Goal: Transaction & Acquisition: Purchase product/service

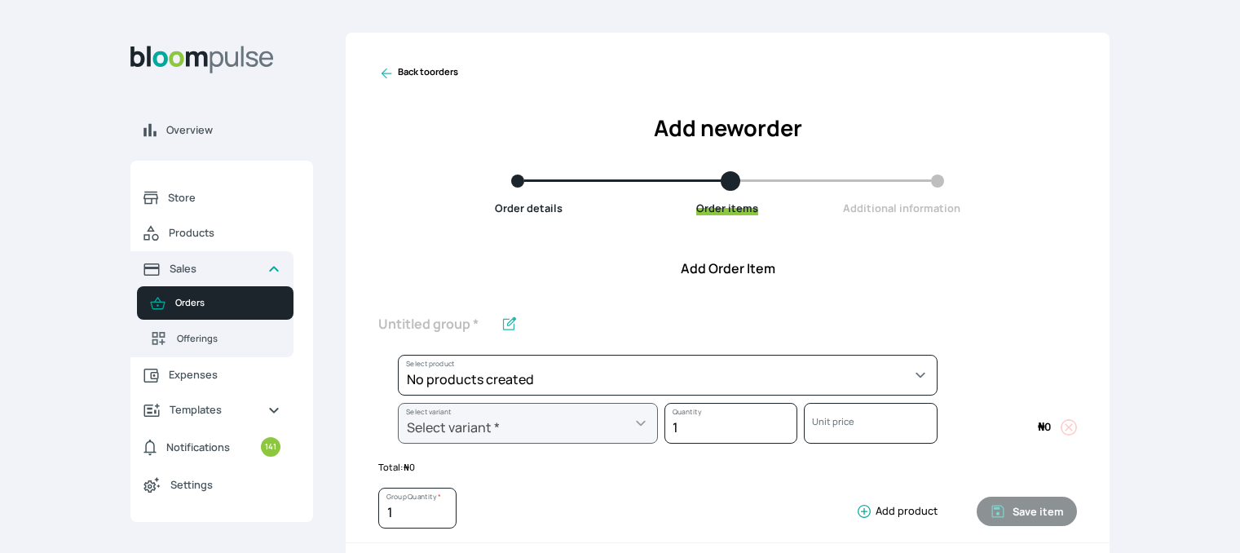
scroll to position [652, 0]
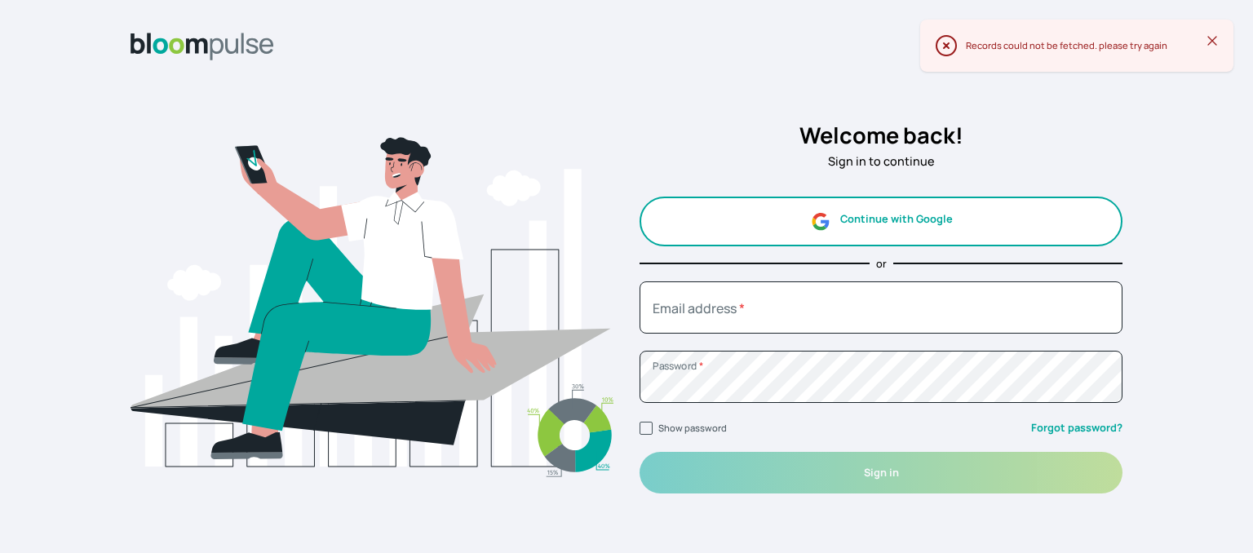
click at [899, 219] on button "Continue with Google" at bounding box center [880, 222] width 483 height 50
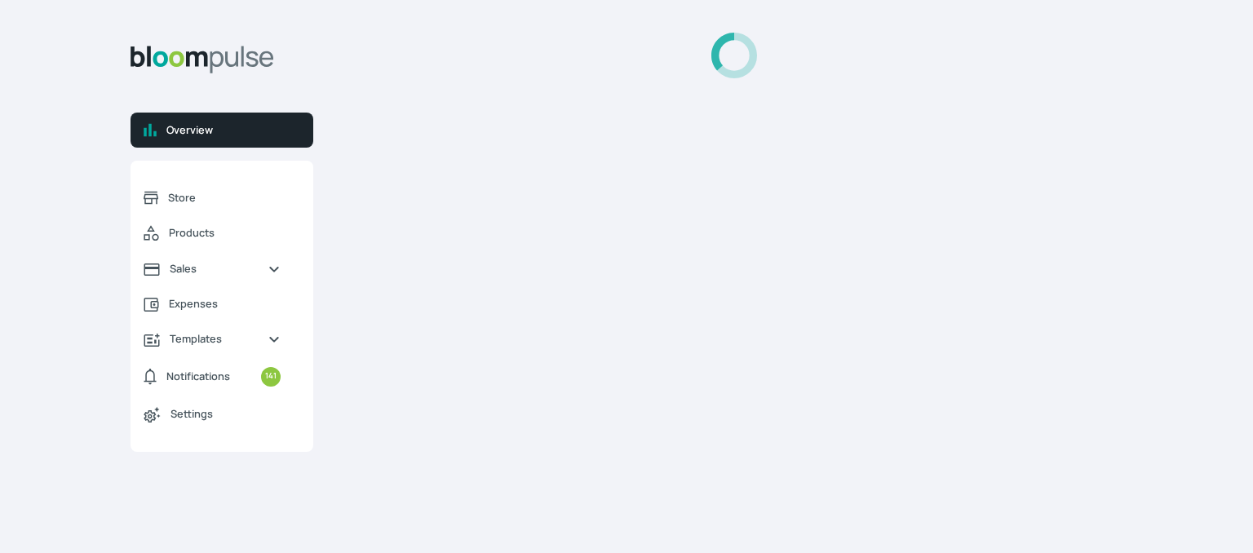
select select "2025"
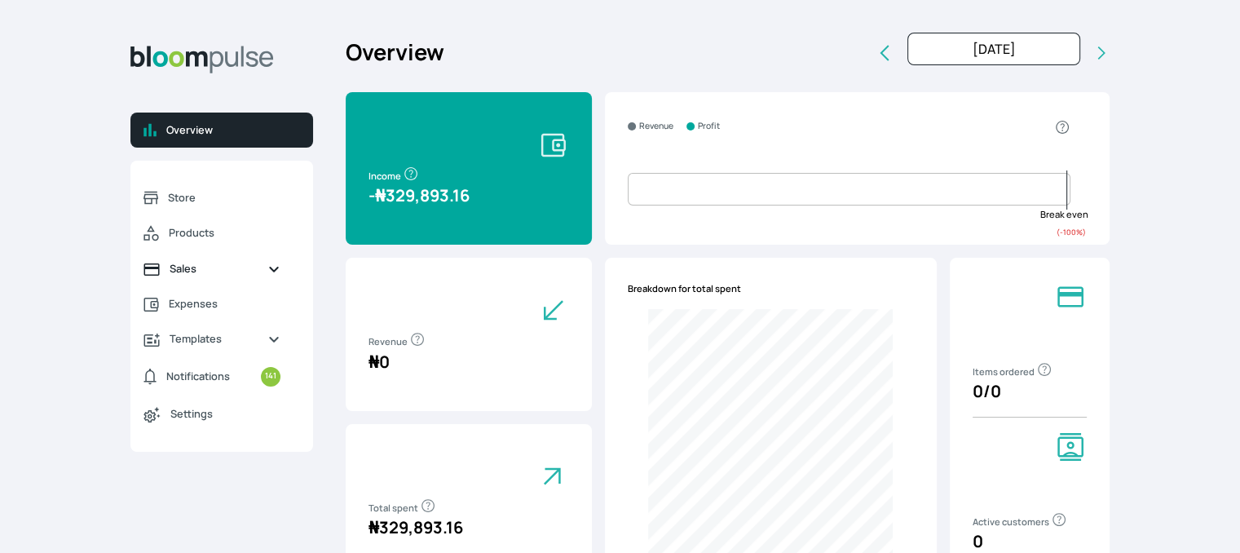
click at [238, 264] on span "Sales" at bounding box center [212, 268] width 85 height 15
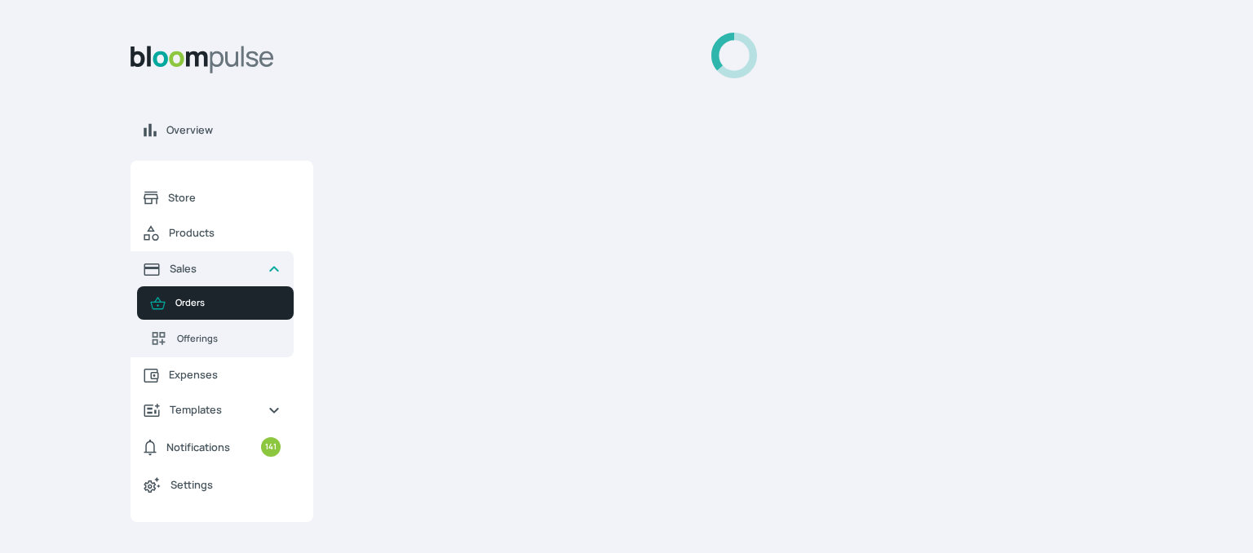
click at [215, 311] on link "Orders" at bounding box center [215, 302] width 157 height 33
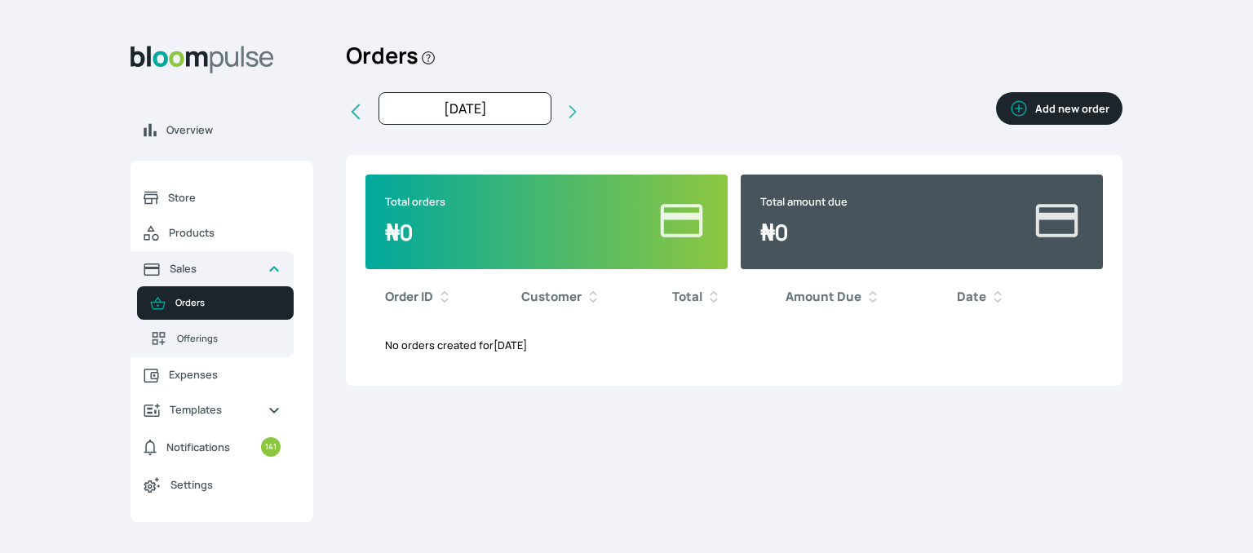
type input "Sep 2025"
click at [1062, 105] on button "Add new order" at bounding box center [1059, 108] width 126 height 33
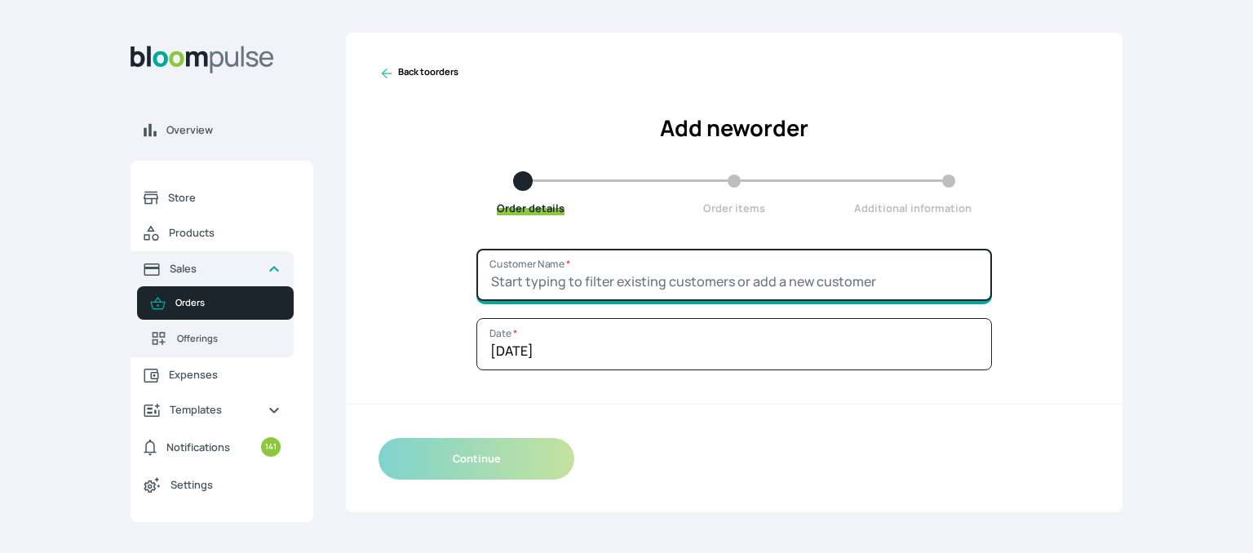
click at [825, 283] on input "Customer Name *" at bounding box center [733, 275] width 515 height 52
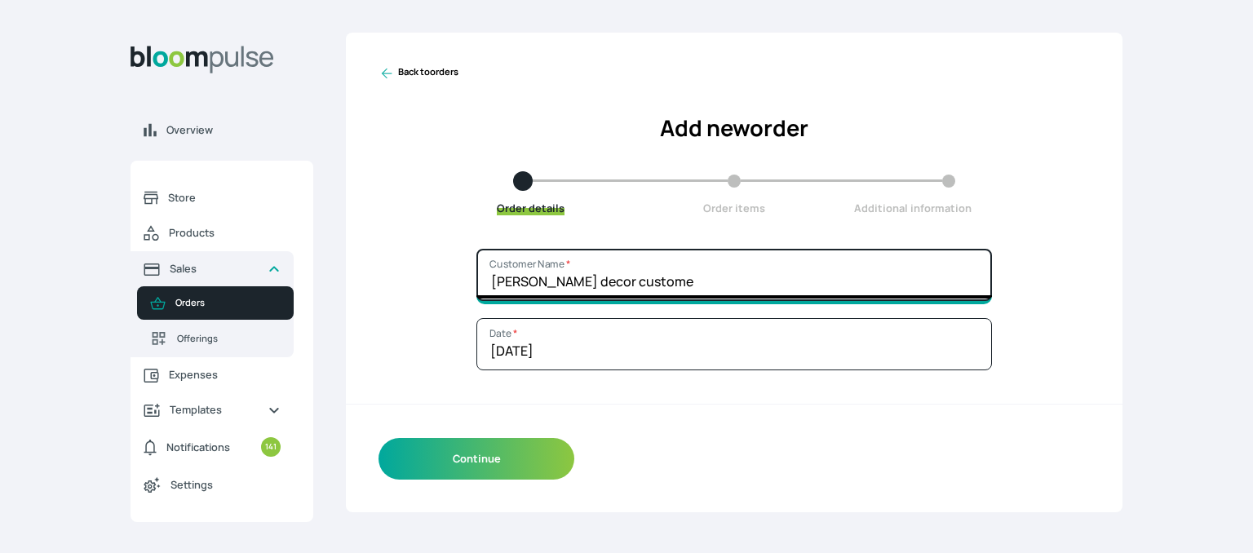
type input "Joseph decor customer"
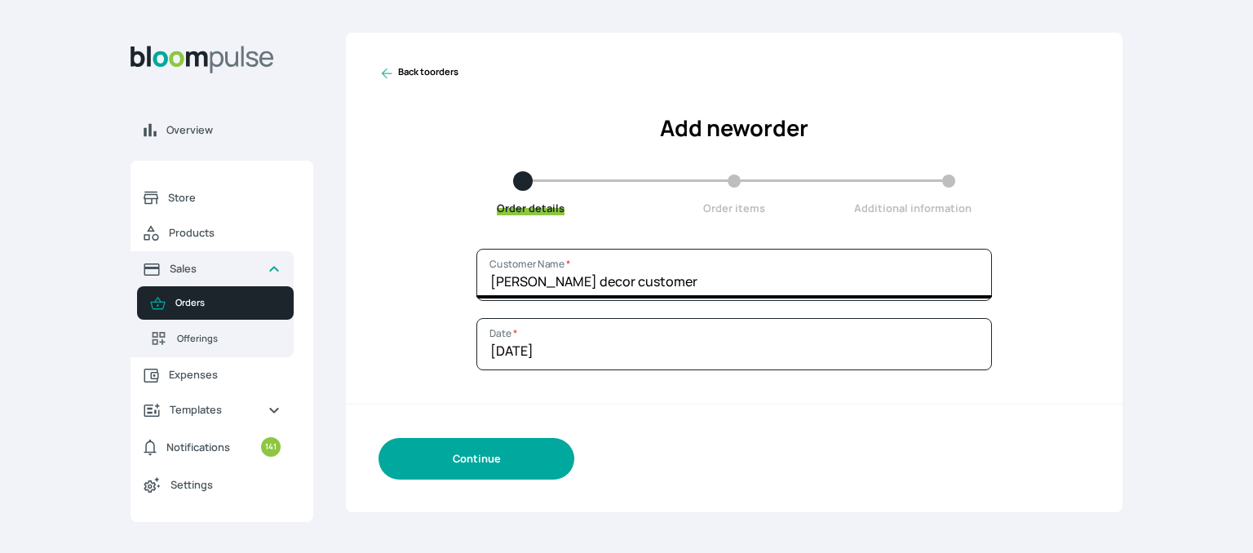
click at [479, 453] on button "Continue" at bounding box center [476, 459] width 196 height 42
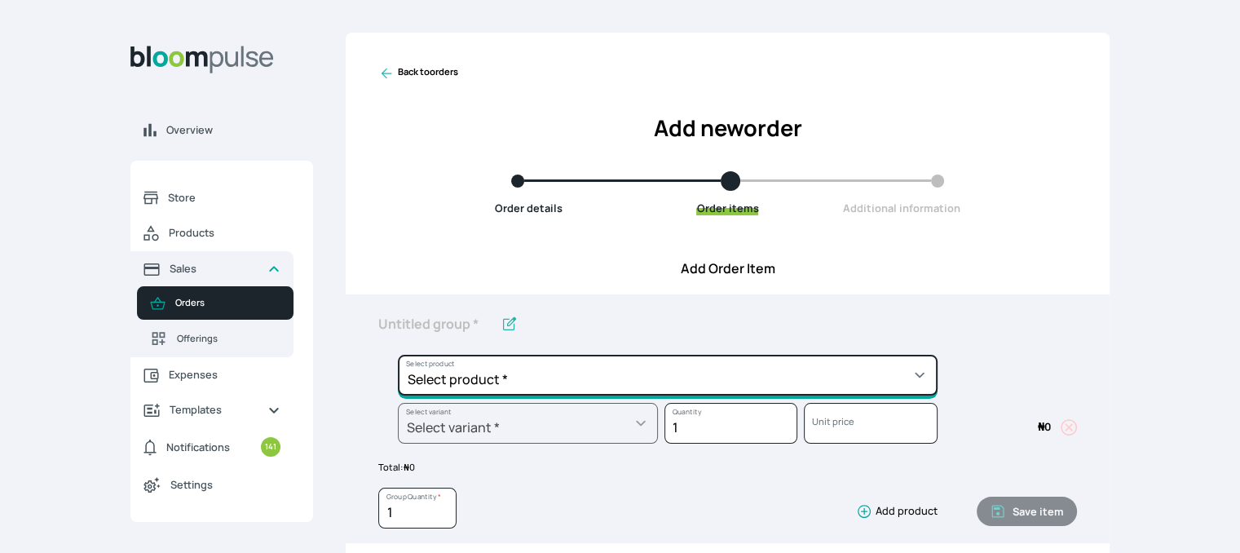
click at [906, 373] on select "Select product * Cake Decoration for 8inches High Chocolate oil based Round Cak…" at bounding box center [668, 375] width 540 height 41
click at [922, 374] on select "Select product * Cake Decoration for 8inches High Chocolate oil based Round Cak…" at bounding box center [668, 375] width 540 height 41
click at [905, 376] on select "Select product * Cake Decoration for 8inches High Chocolate oil based Round Cak…" at bounding box center [668, 375] width 540 height 41
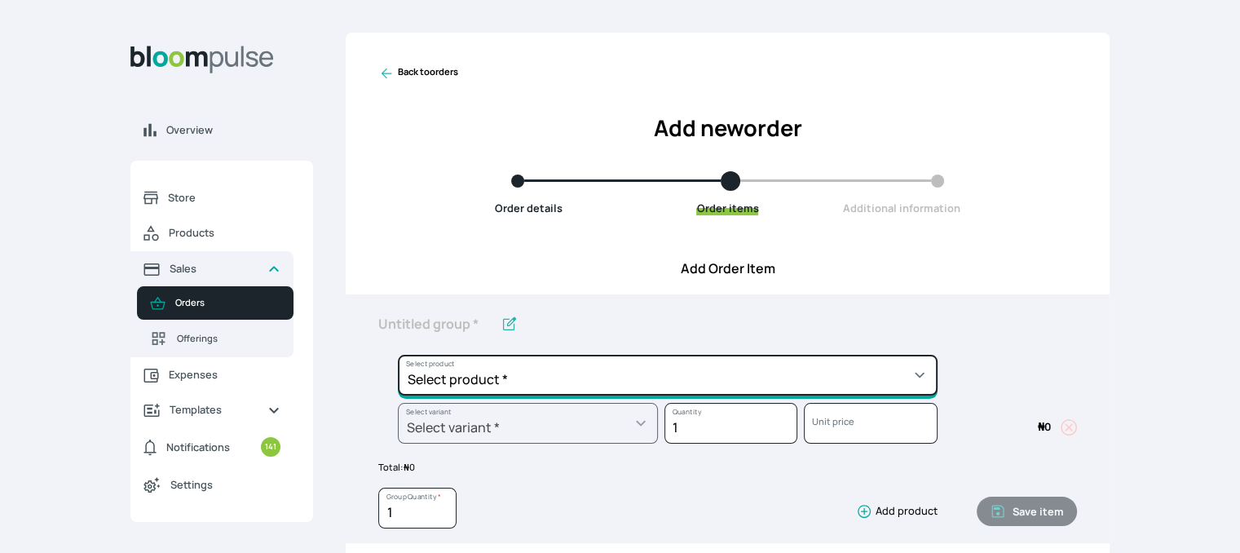
drag, startPoint x: 905, startPoint y: 376, endPoint x: 920, endPoint y: 376, distance: 14.7
click at [905, 376] on select "Select product * Cake Decoration for 8inches High Chocolate oil based Round Cak…" at bounding box center [668, 375] width 540 height 41
click at [920, 376] on select "Select product * Cake Decoration for 8inches High Chocolate oil based Round Cak…" at bounding box center [668, 375] width 540 height 41
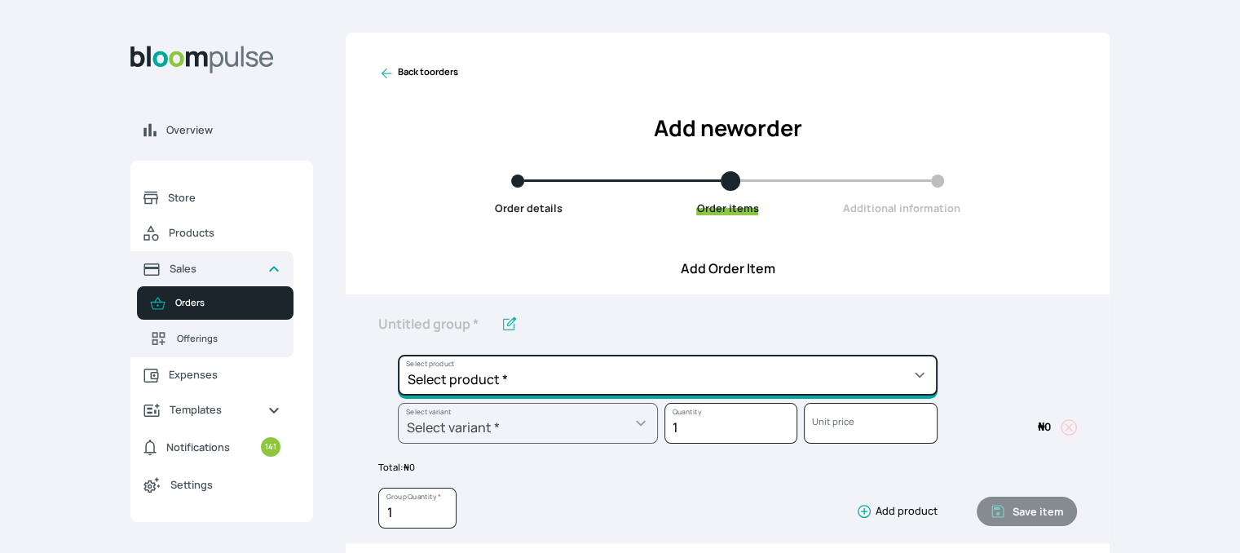
click at [922, 368] on select "Select product * Cake Decoration for 8inches High Chocolate oil based Round Cak…" at bounding box center [668, 375] width 540 height 41
click at [917, 376] on select "Select product * Cake Decoration for 8inches High Chocolate oil based Round Cak…" at bounding box center [668, 375] width 540 height 41
